Goal: Information Seeking & Learning: Find specific fact

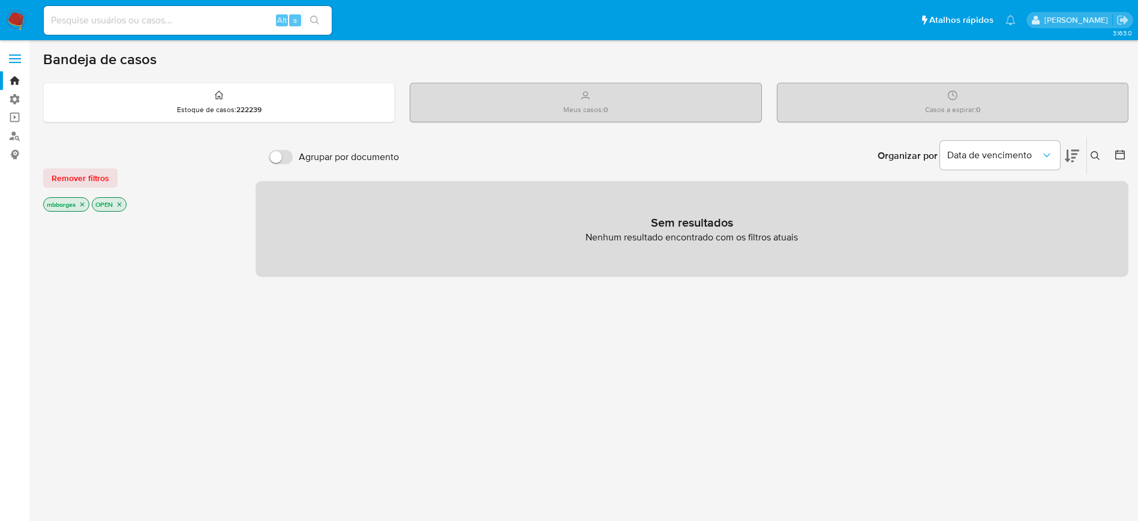
click at [420, 312] on div "Agrupar por documento Organizar por Data de vencimento Os resultados não podem …" at bounding box center [691, 408] width 873 height 543
click at [441, 328] on div "Agrupar por documento Organizar por Data de vencimento Os resultados não podem …" at bounding box center [691, 408] width 873 height 543
click at [245, 41] on main "3.163.0" at bounding box center [569, 365] width 1138 height 730
click at [231, 23] on input at bounding box center [188, 21] width 288 height 16
click at [218, 22] on input at bounding box center [188, 21] width 288 height 16
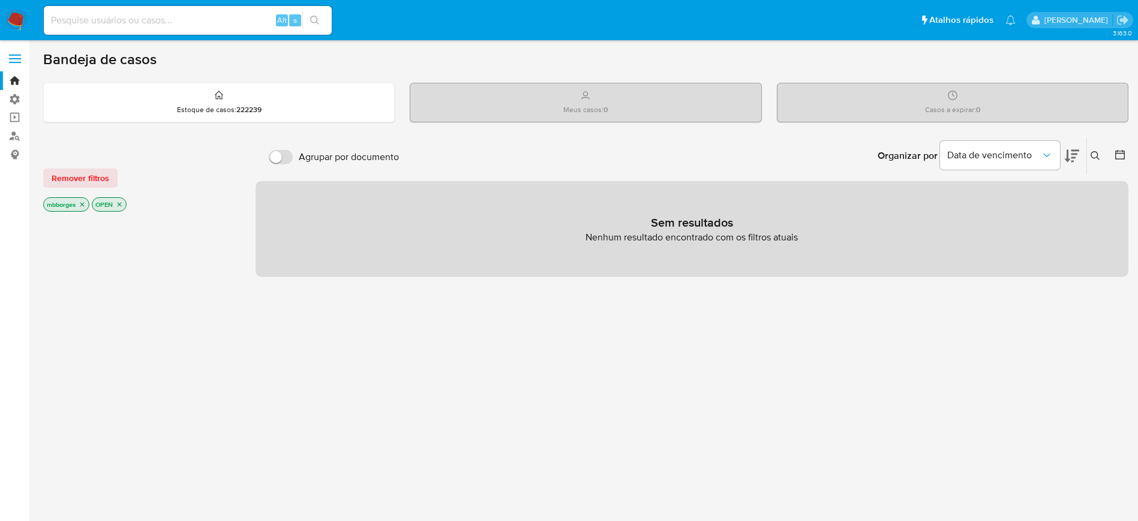
click at [522, 35] on ul "Pausado Ver notificaciones Alt s Atalhos rápidos Presiona las siguientes teclas…" at bounding box center [530, 20] width 984 height 30
click at [131, 18] on input at bounding box center [188, 21] width 288 height 16
click at [16, 141] on link "Localizador de pessoas" at bounding box center [71, 136] width 143 height 19
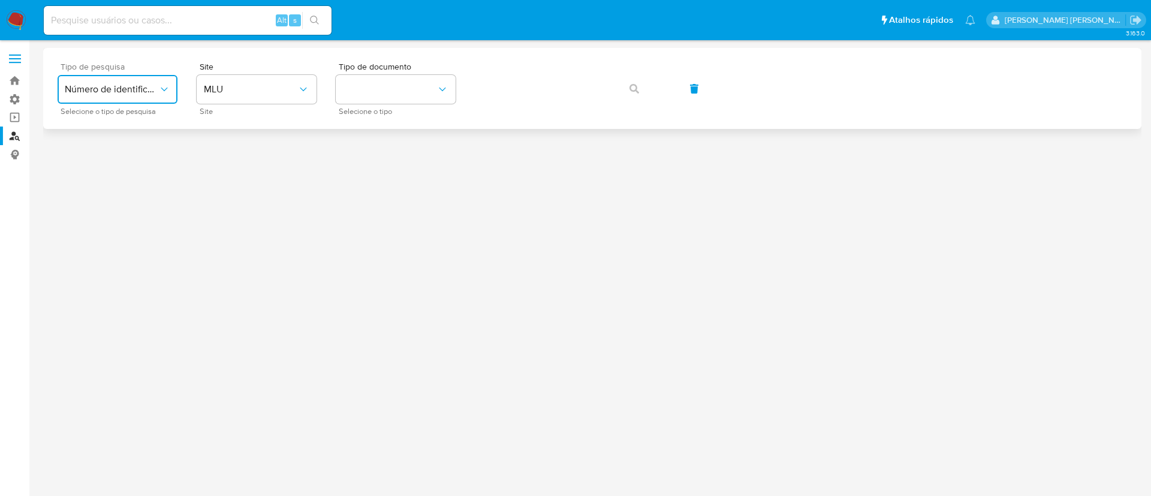
click at [165, 87] on icon "typeSearch" at bounding box center [164, 89] width 12 height 12
click at [145, 159] on div "User ID" at bounding box center [114, 162] width 98 height 29
click at [640, 90] on button "button" at bounding box center [634, 88] width 41 height 29
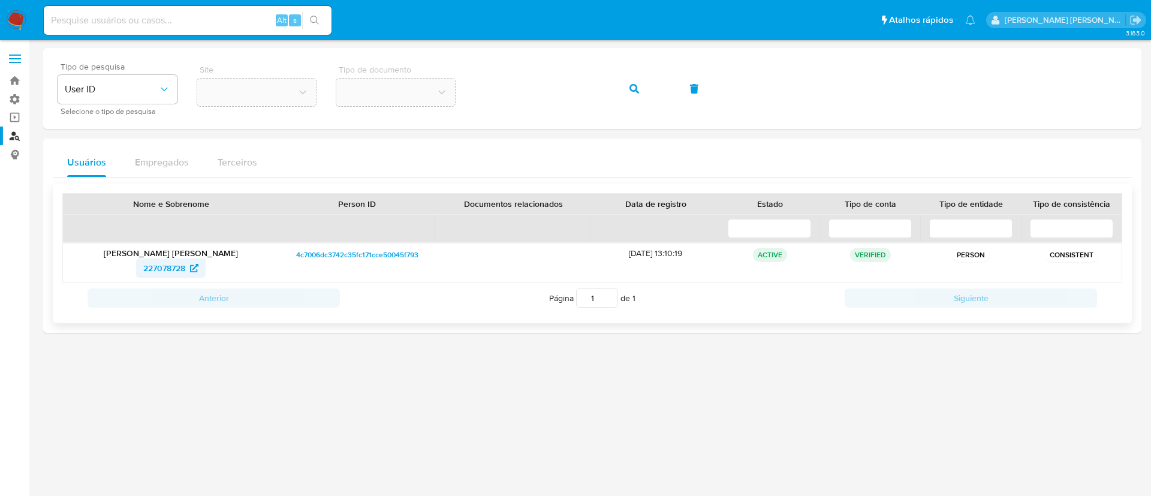
click at [151, 270] on span "227078728" at bounding box center [164, 267] width 42 height 19
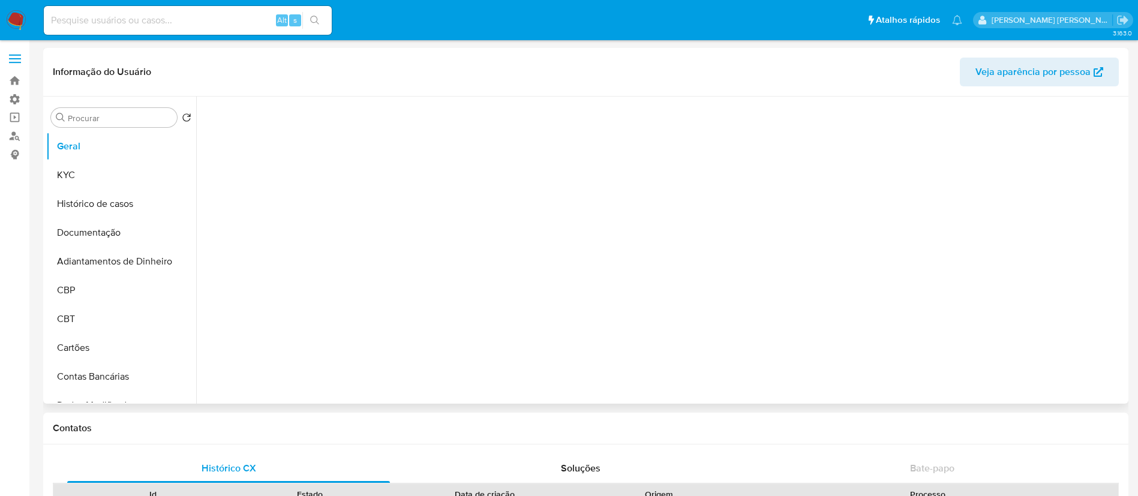
select select "10"
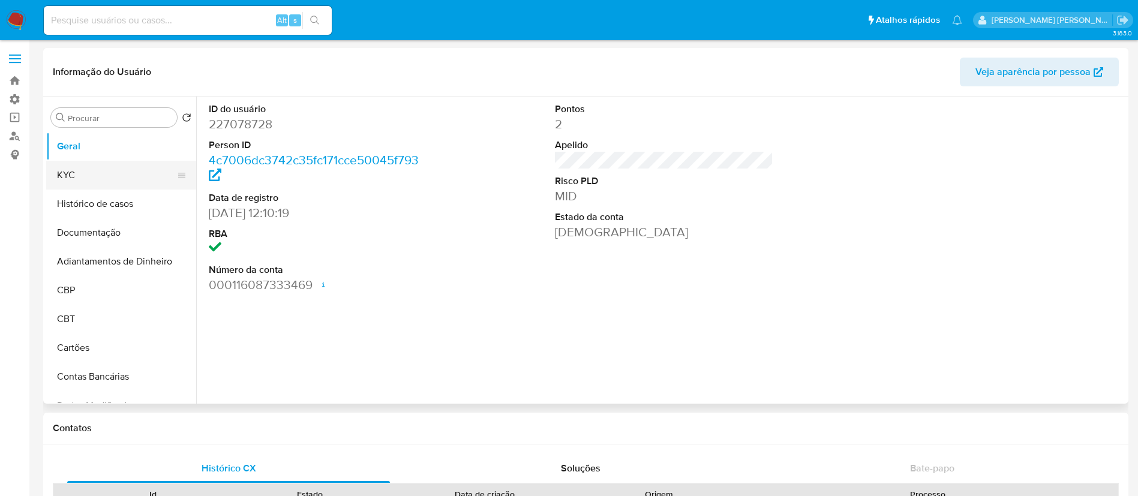
click at [96, 171] on button "KYC" at bounding box center [116, 175] width 140 height 29
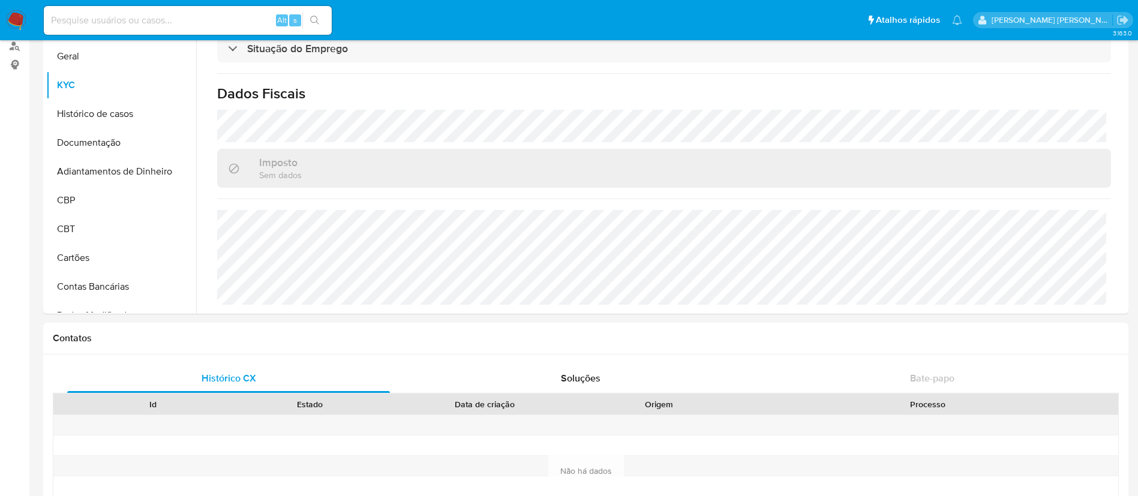
scroll to position [500, 0]
click at [104, 141] on button "Documentação" at bounding box center [116, 142] width 140 height 29
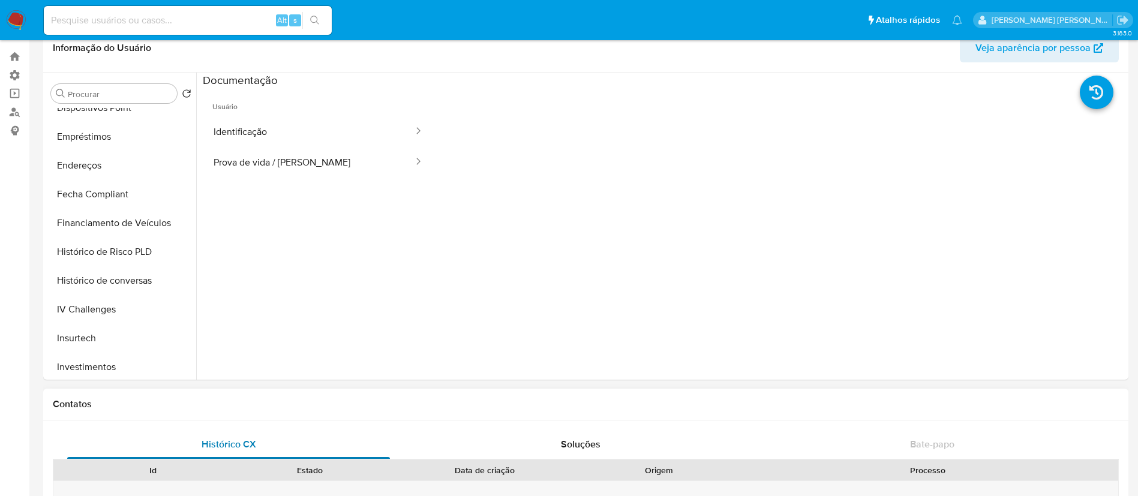
scroll to position [0, 0]
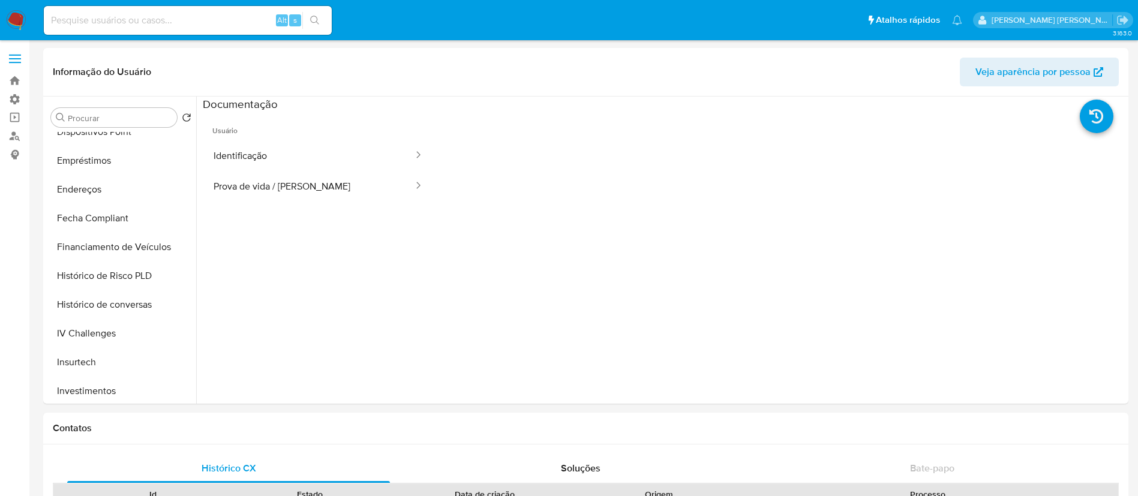
click at [1113, 20] on div "[PERSON_NAME] [PERSON_NAME]" at bounding box center [1053, 20] width 160 height 16
click at [1063, 19] on p "[PERSON_NAME] [PERSON_NAME]" at bounding box center [1051, 19] width 121 height 11
click at [1111, 17] on p "[PERSON_NAME] [PERSON_NAME]" at bounding box center [1051, 19] width 121 height 11
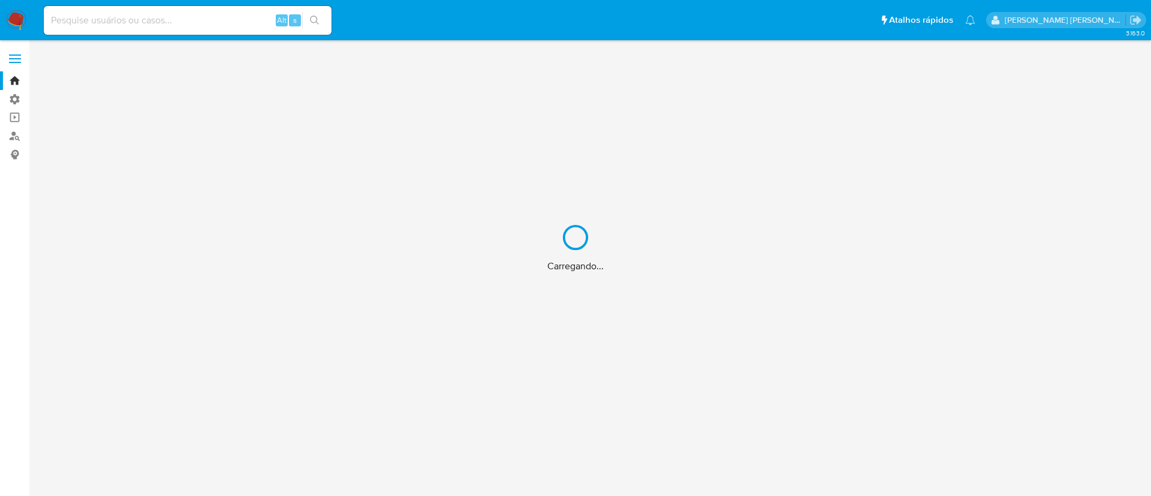
click at [1051, 20] on div "Carregando..." at bounding box center [575, 248] width 1151 height 496
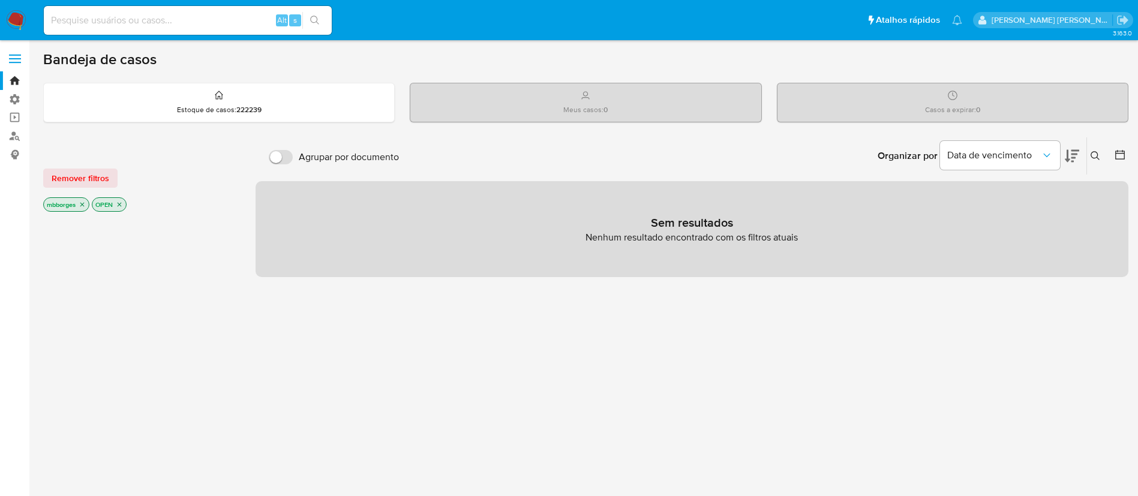
click at [1112, 24] on p "[PERSON_NAME]" at bounding box center [1051, 19] width 121 height 11
click at [1120, 19] on icon "Sair" at bounding box center [1122, 20] width 11 height 9
click at [14, 136] on link "Localizador de pessoas" at bounding box center [71, 136] width 143 height 19
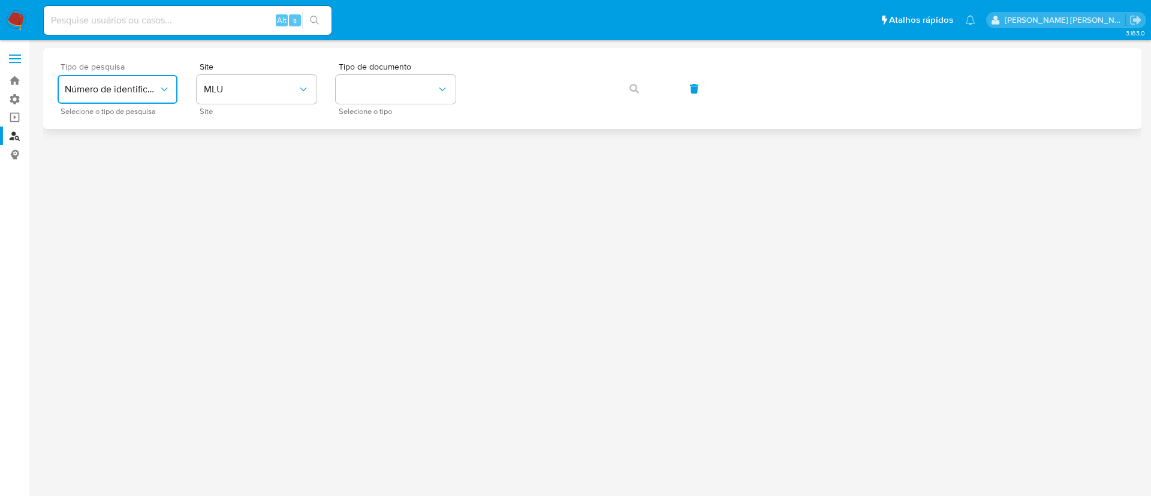
click at [148, 94] on span "Número de identificação" at bounding box center [112, 89] width 94 height 12
click at [134, 164] on div "User ID" at bounding box center [114, 162] width 98 height 29
click at [631, 91] on icon "button" at bounding box center [635, 89] width 10 height 10
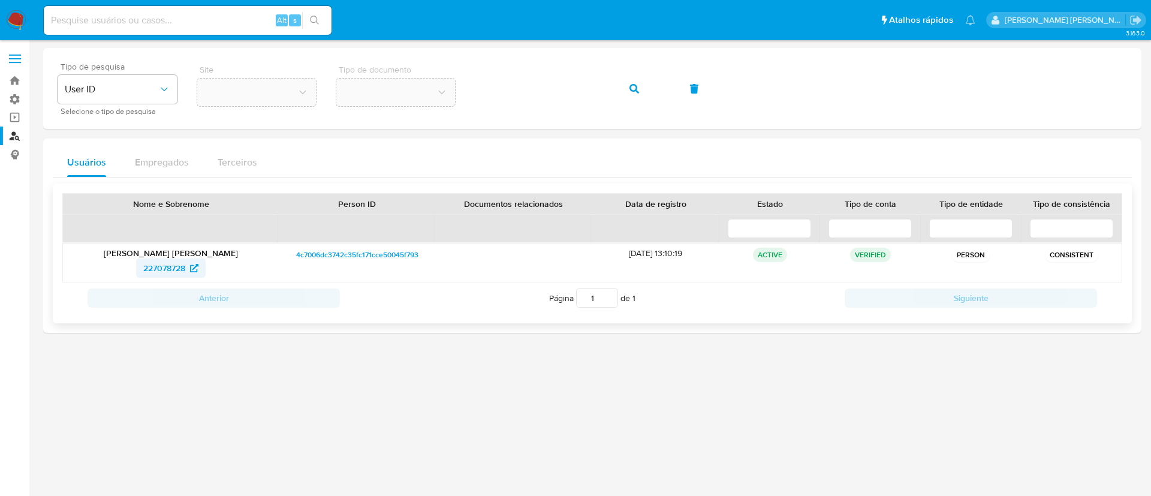
click at [164, 266] on span "227078728" at bounding box center [164, 267] width 42 height 19
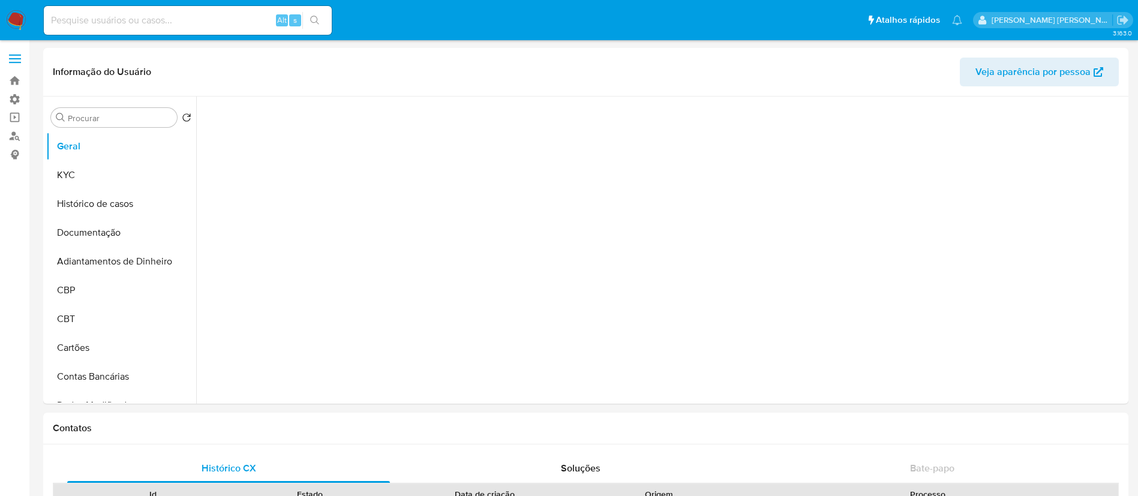
select select "10"
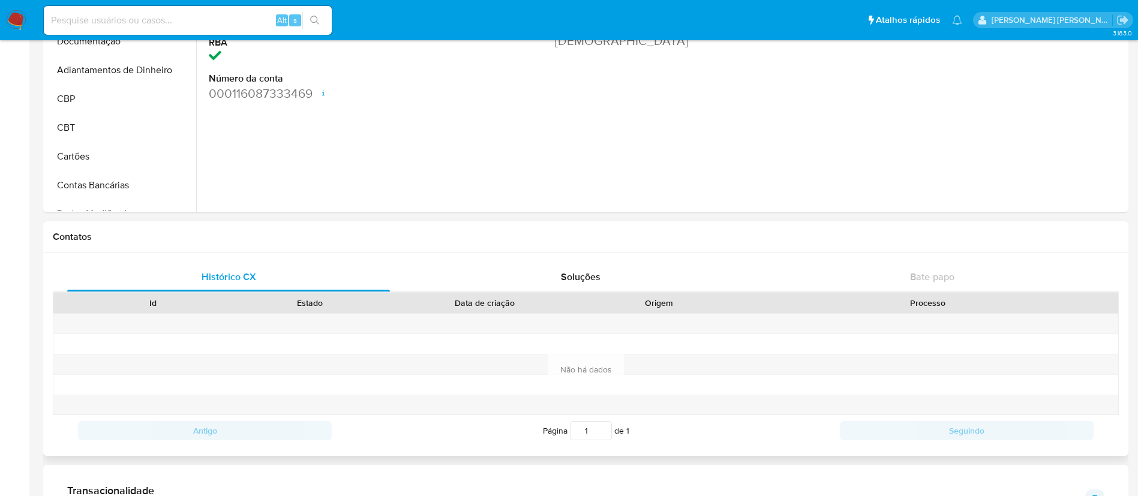
scroll to position [360, 0]
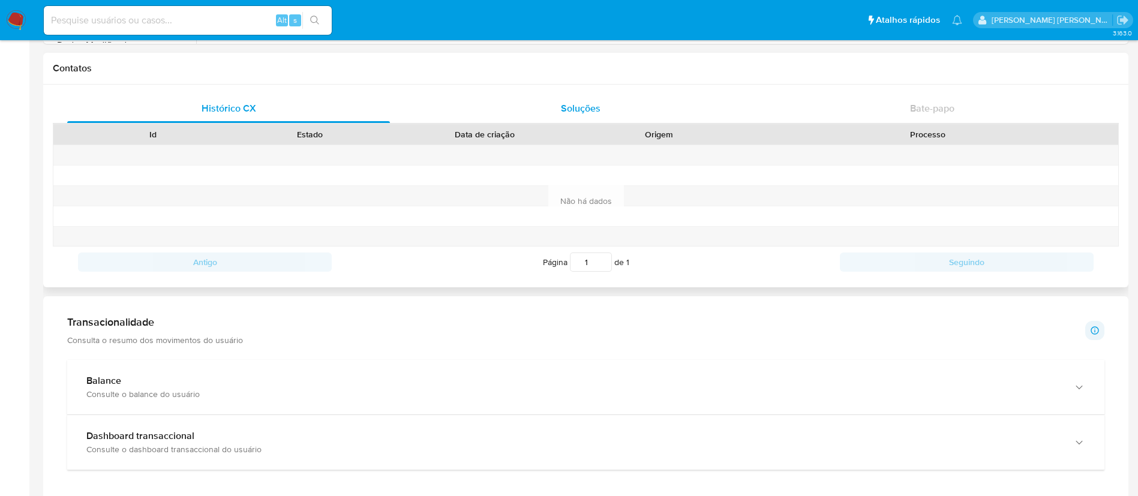
click at [612, 110] on div "Soluções" at bounding box center [580, 108] width 323 height 29
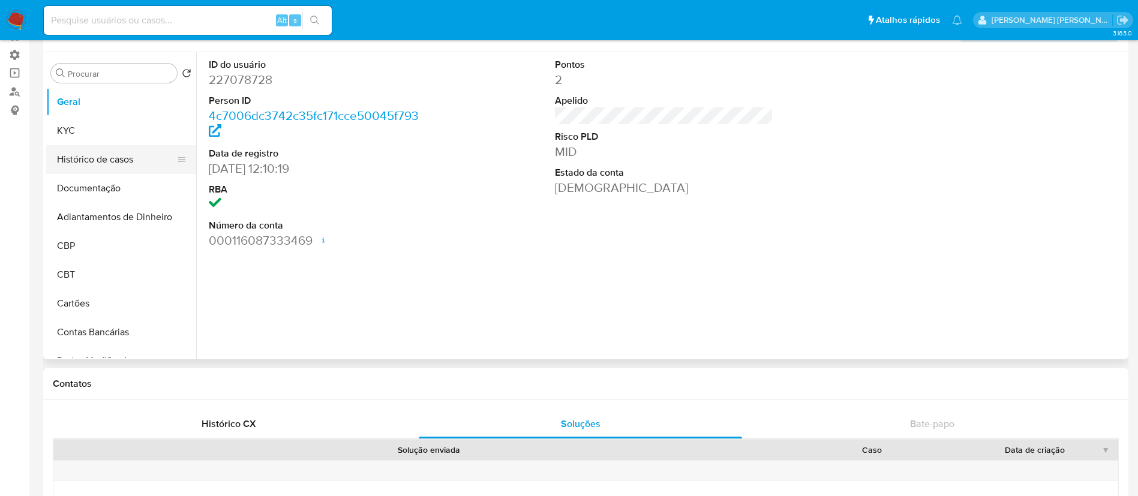
scroll to position [0, 0]
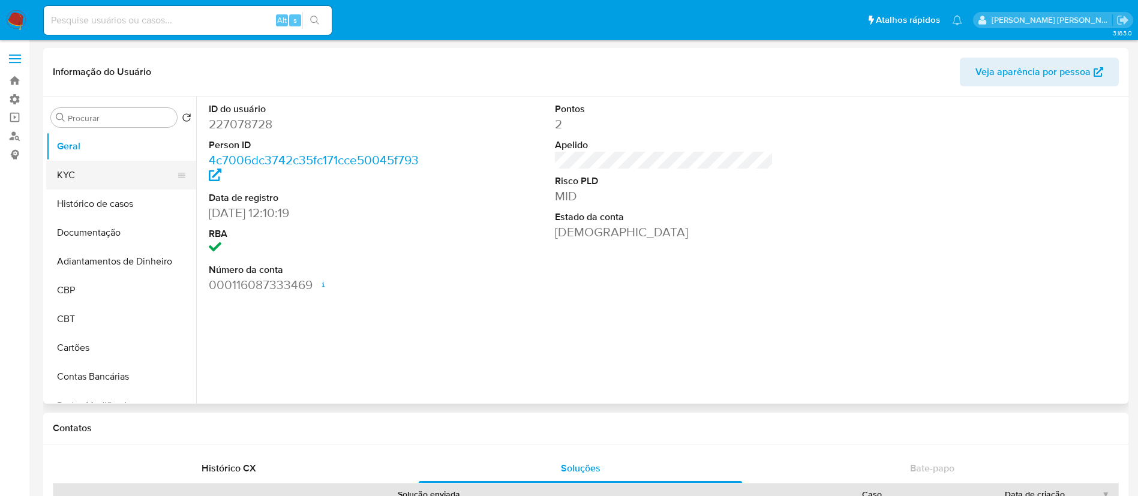
click at [116, 176] on button "KYC" at bounding box center [116, 175] width 140 height 29
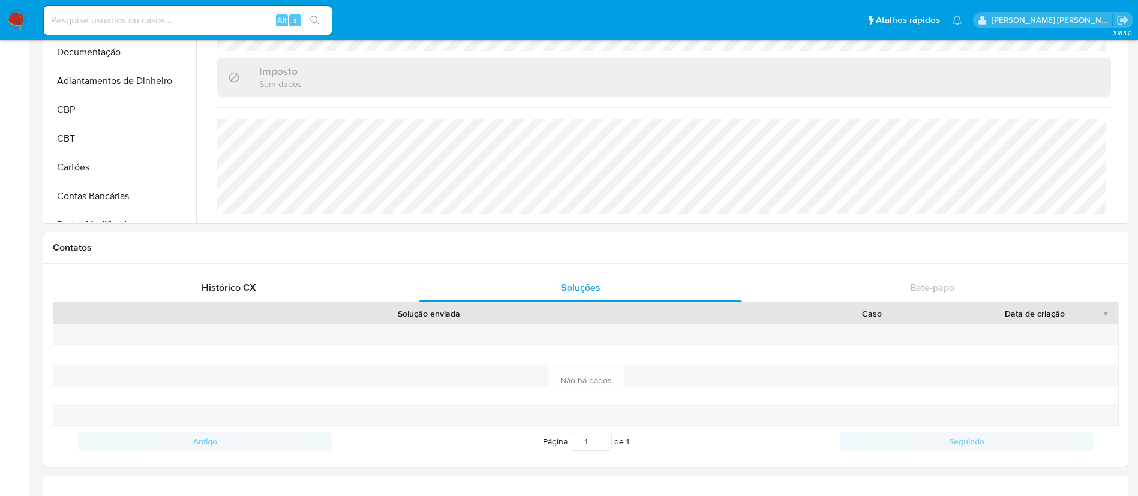
scroll to position [180, 0]
click at [258, 281] on div "Histórico CX" at bounding box center [228, 288] width 323 height 29
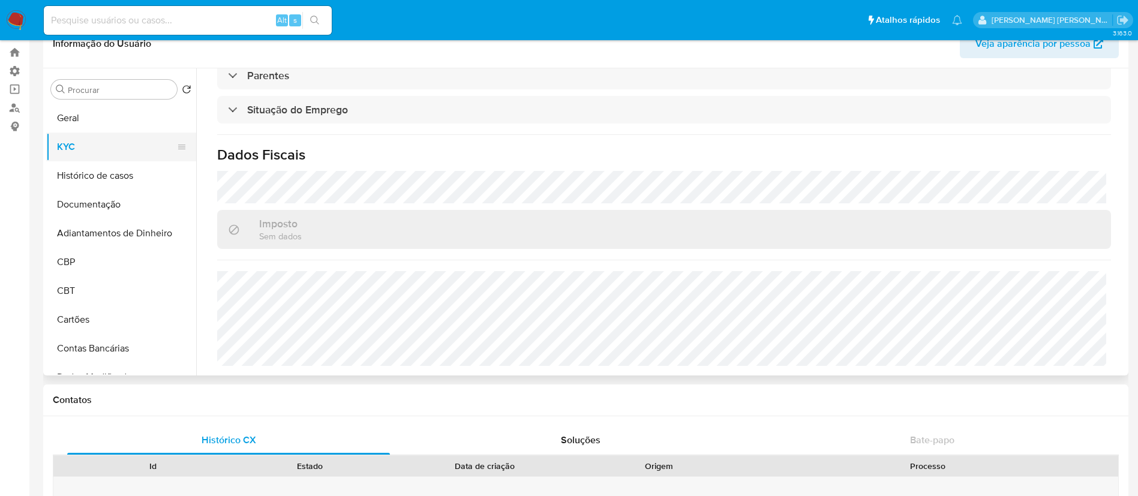
scroll to position [0, 0]
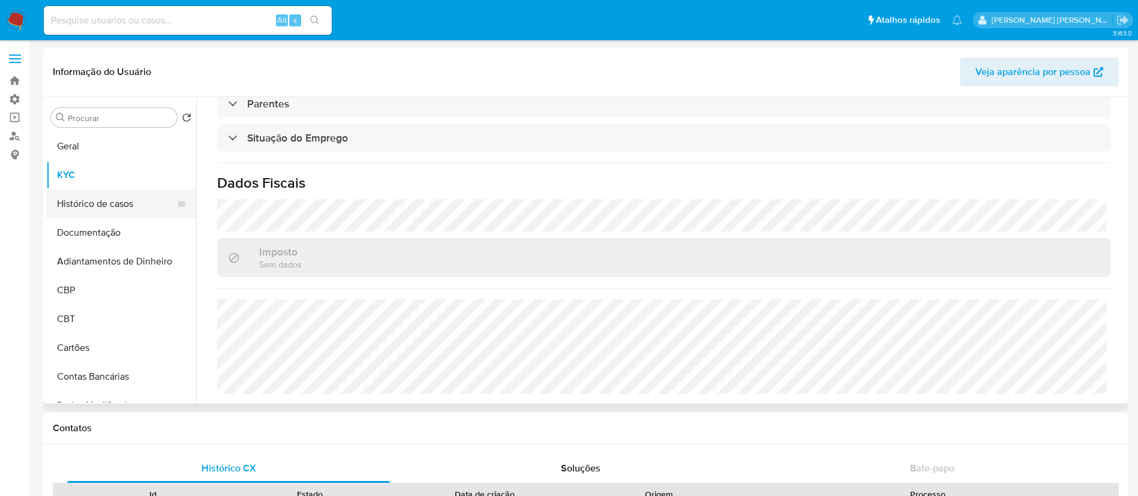
click at [103, 193] on button "Histórico de casos" at bounding box center [116, 204] width 140 height 29
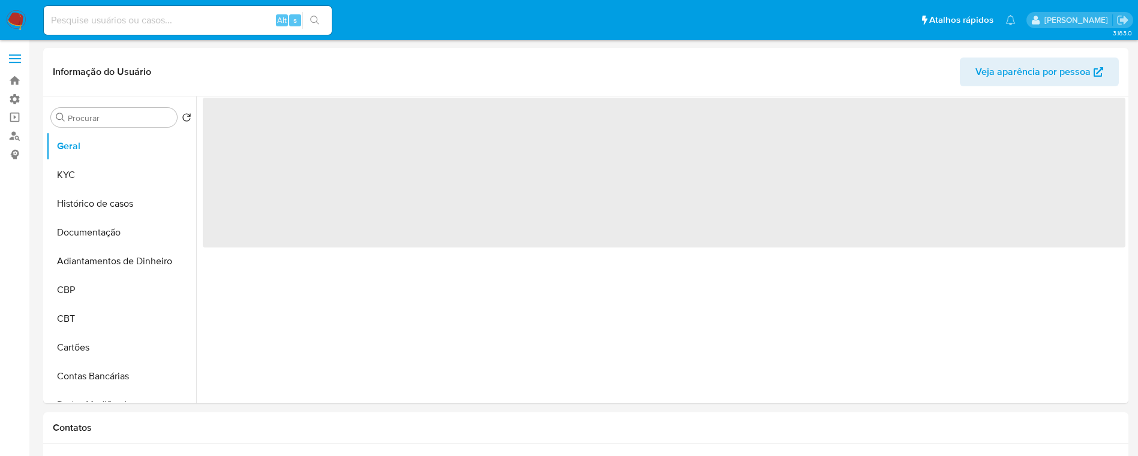
select select "10"
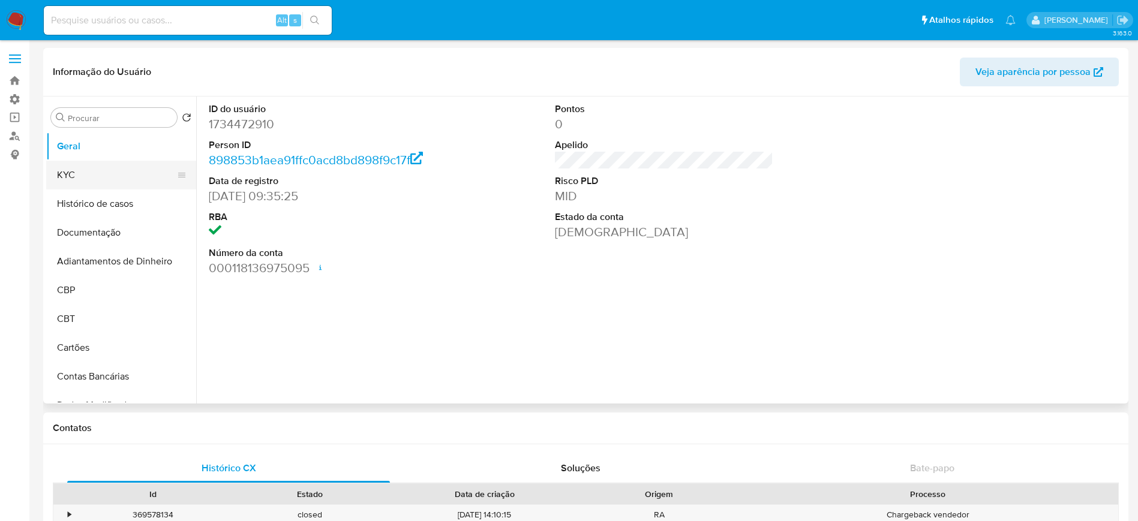
click at [87, 184] on button "KYC" at bounding box center [116, 175] width 140 height 29
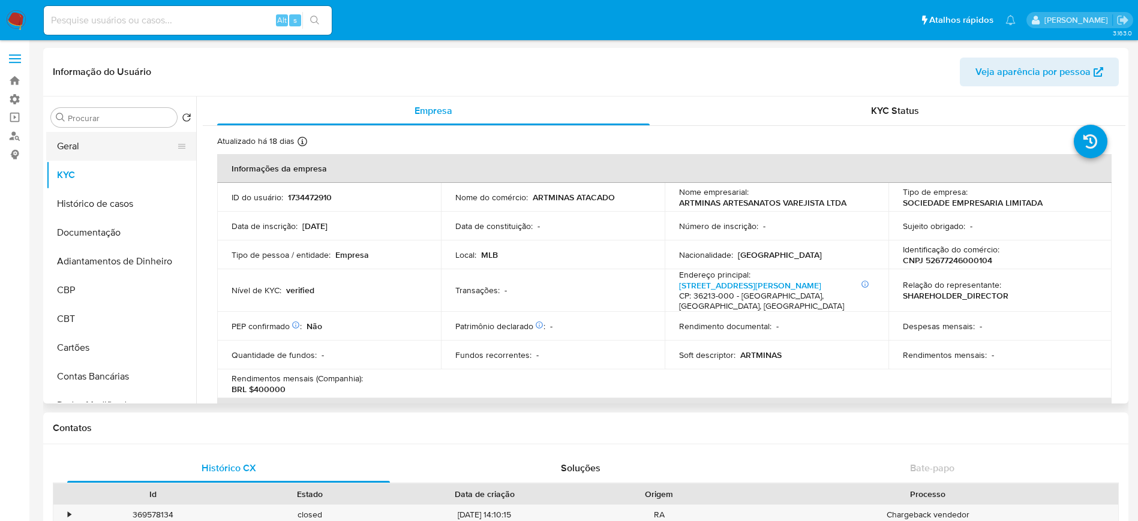
click at [88, 149] on button "Geral" at bounding box center [116, 146] width 140 height 29
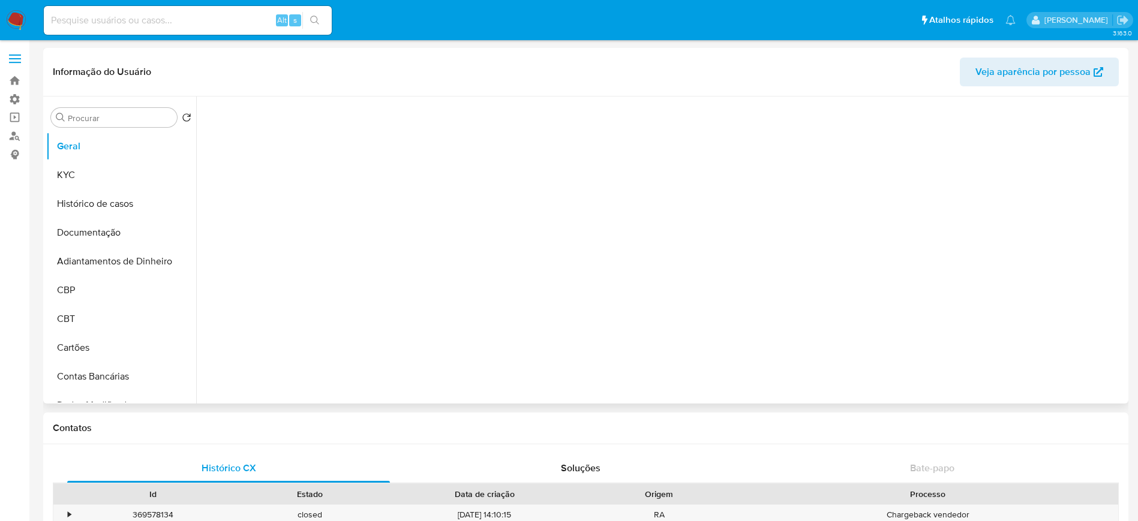
select select "10"
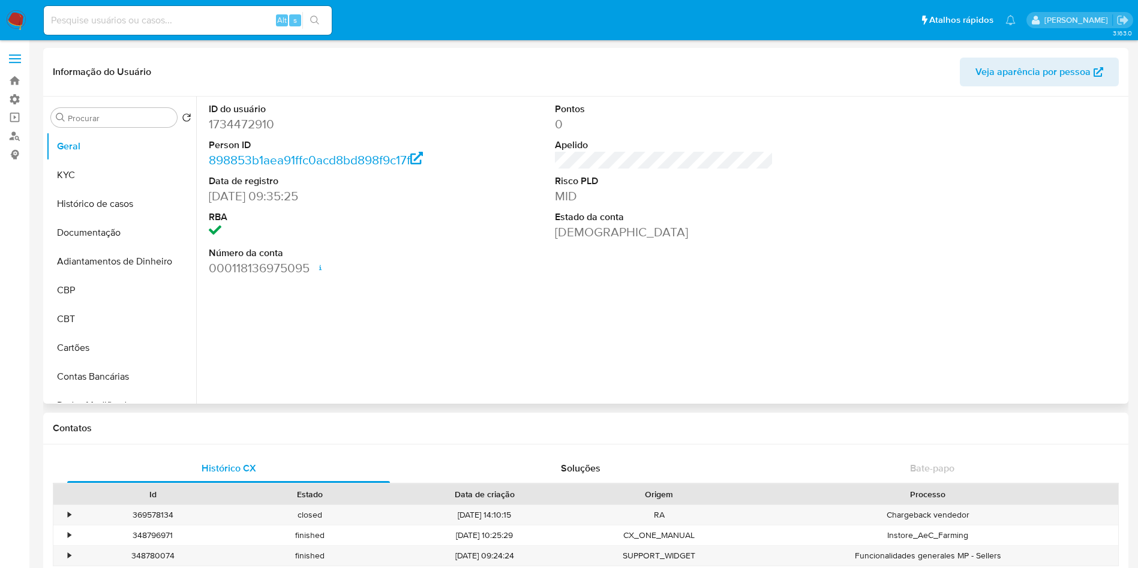
click at [463, 254] on div "ID do usuário 1734472910 Person ID 898853b1aea91ffc0acd8bd898f9c17f Data de reg…" at bounding box center [664, 190] width 922 height 186
